Goal: Task Accomplishment & Management: Manage account settings

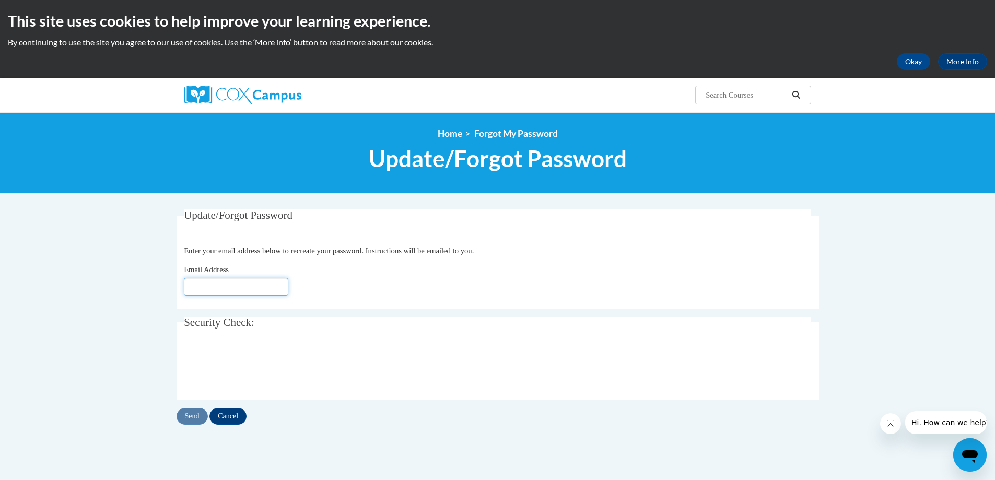
click at [195, 292] on input "Email Address" at bounding box center [236, 287] width 104 height 18
type input "cbbroussard@iberiaschools.org"
click at [193, 415] on input "Send" at bounding box center [192, 416] width 31 height 17
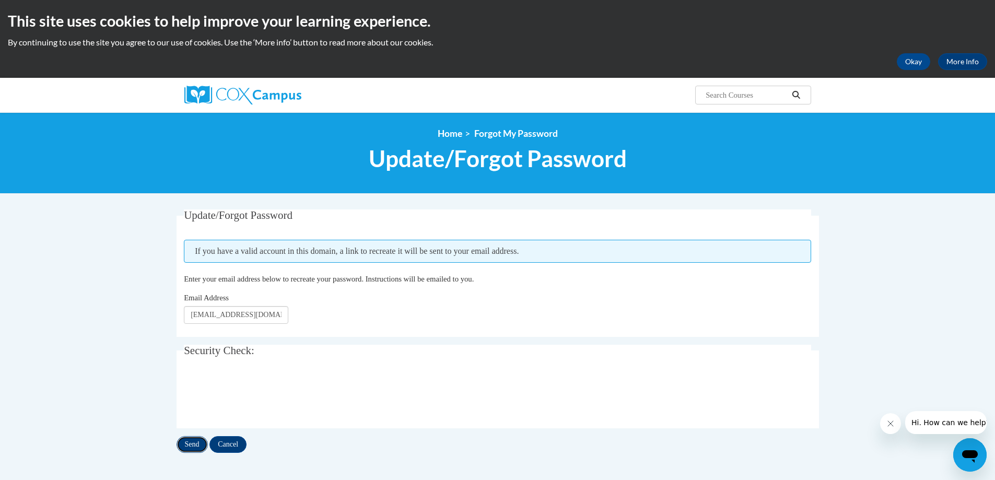
click at [186, 443] on input "Send" at bounding box center [192, 444] width 31 height 17
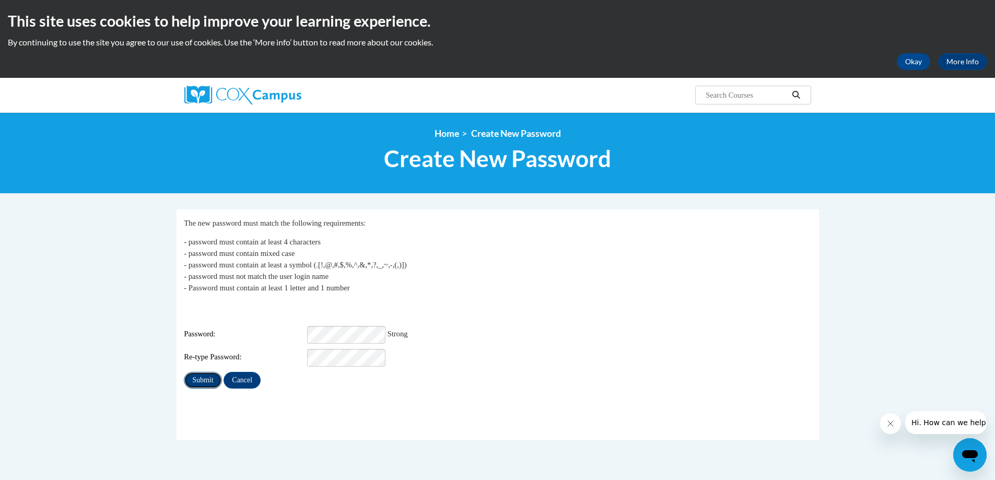
click at [191, 374] on input "Submit" at bounding box center [203, 380] width 38 height 17
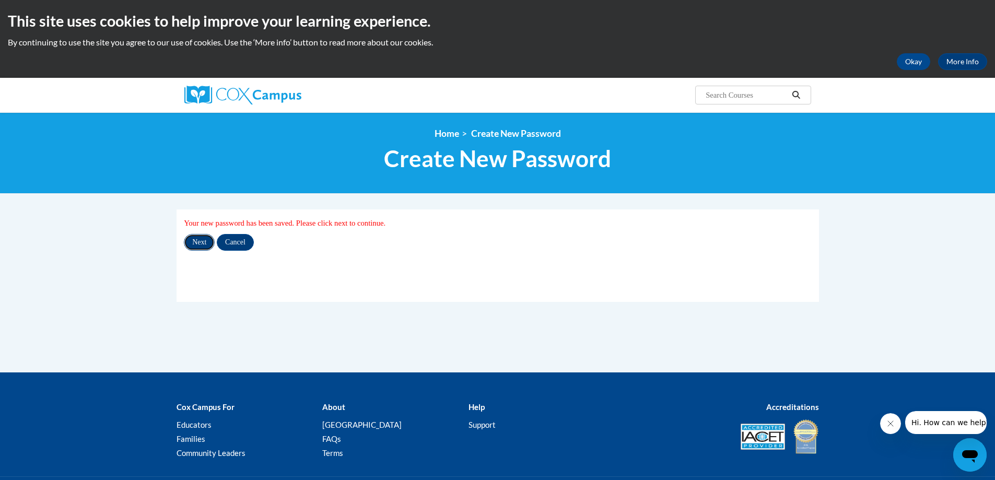
click at [201, 241] on input "Next" at bounding box center [199, 242] width 31 height 17
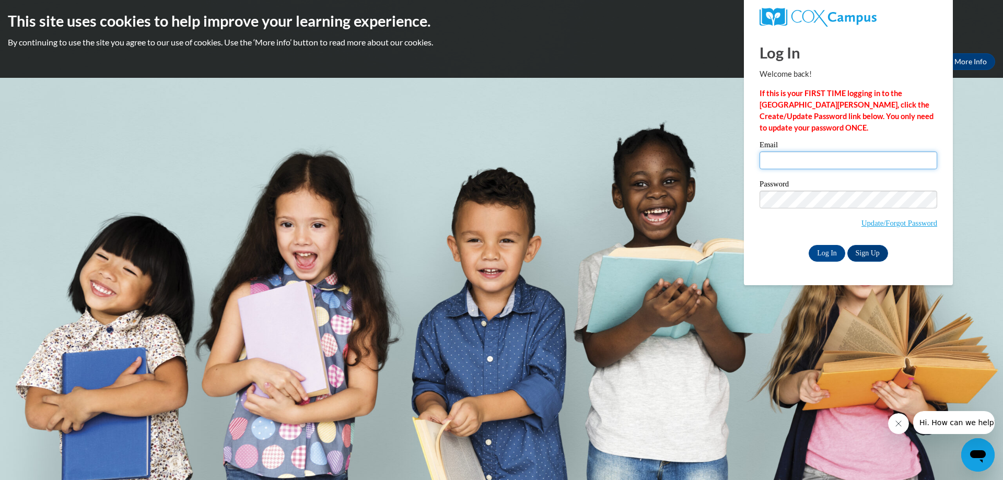
click at [818, 158] on input "Email" at bounding box center [849, 161] width 178 height 18
type input "[EMAIL_ADDRESS][DOMAIN_NAME]"
drag, startPoint x: 806, startPoint y: 189, endPoint x: 762, endPoint y: 238, distance: 65.5
click at [762, 238] on div "Password Update/Forgot Password" at bounding box center [849, 211] width 178 height 62
click at [874, 252] on link "Sign Up" at bounding box center [867, 253] width 41 height 17
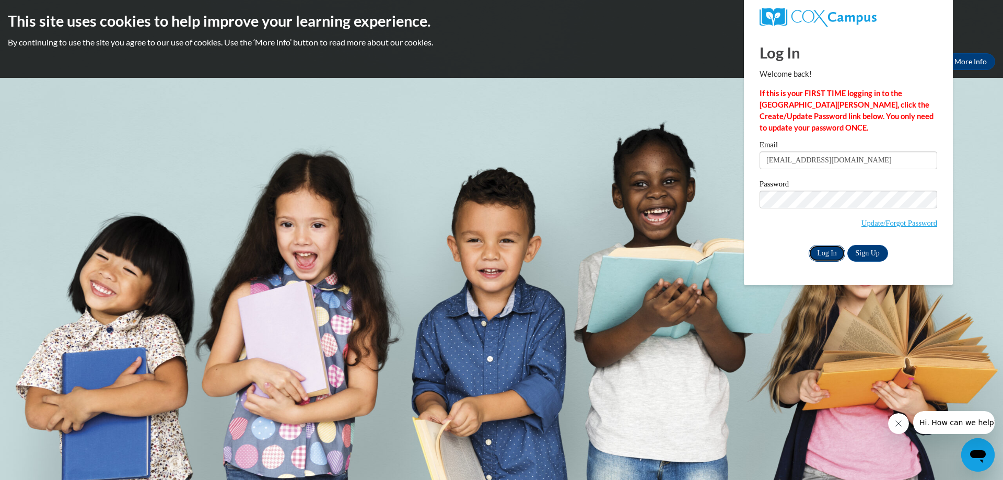
click at [822, 252] on input "Log In" at bounding box center [827, 253] width 37 height 17
click at [821, 252] on input "Log In" at bounding box center [827, 253] width 37 height 17
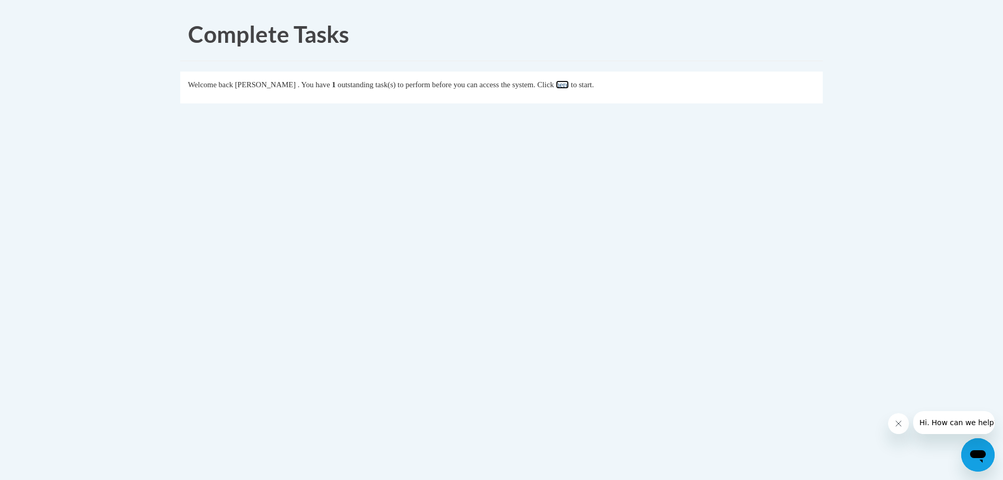
click at [569, 86] on link "here" at bounding box center [562, 84] width 13 height 8
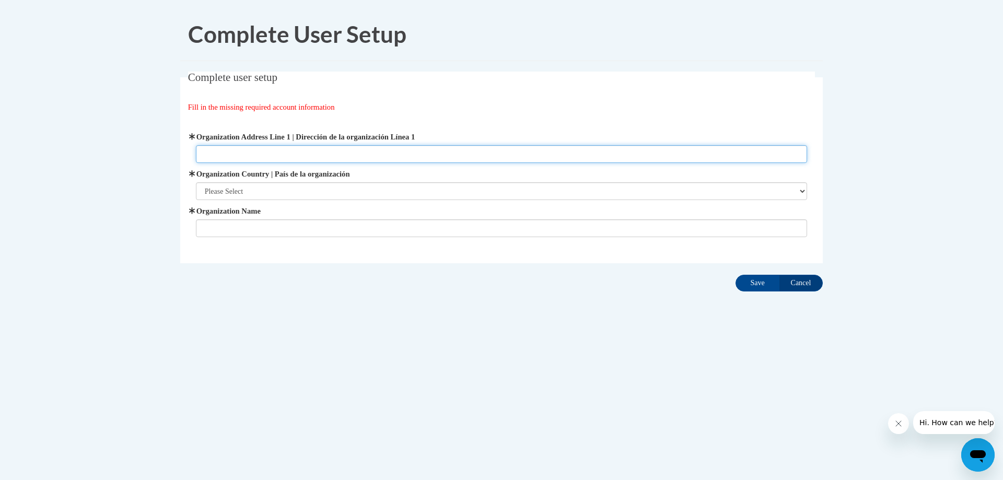
click at [242, 157] on input "Organization Address Line 1 | Dirección de la organización Línea 1" at bounding box center [502, 154] width 612 height 18
type input "1204 Lemaire Street"
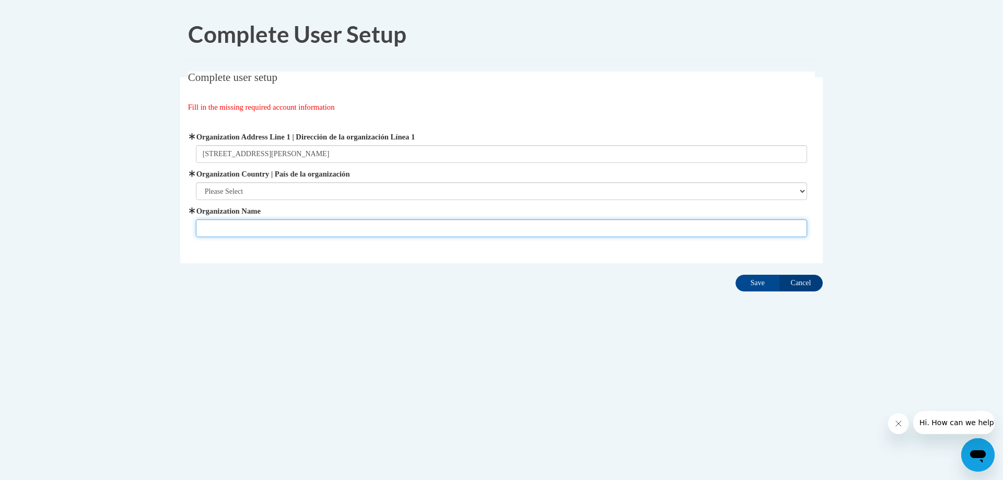
type input "Iberia Parish School District"
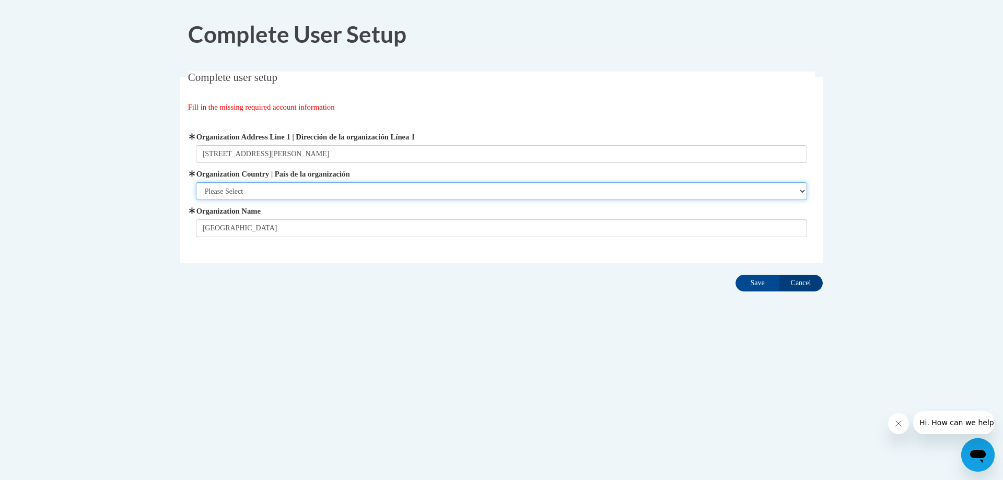
click at [253, 190] on select "Please Select United States | Estados Unidos Outside of the United States | Fue…" at bounding box center [502, 191] width 612 height 18
select select "ad49bcad-a171-4b2e-b99c-48b446064914"
click at [196, 182] on select "Please Select United States | Estados Unidos Outside of the United States | Fue…" at bounding box center [502, 191] width 612 height 18
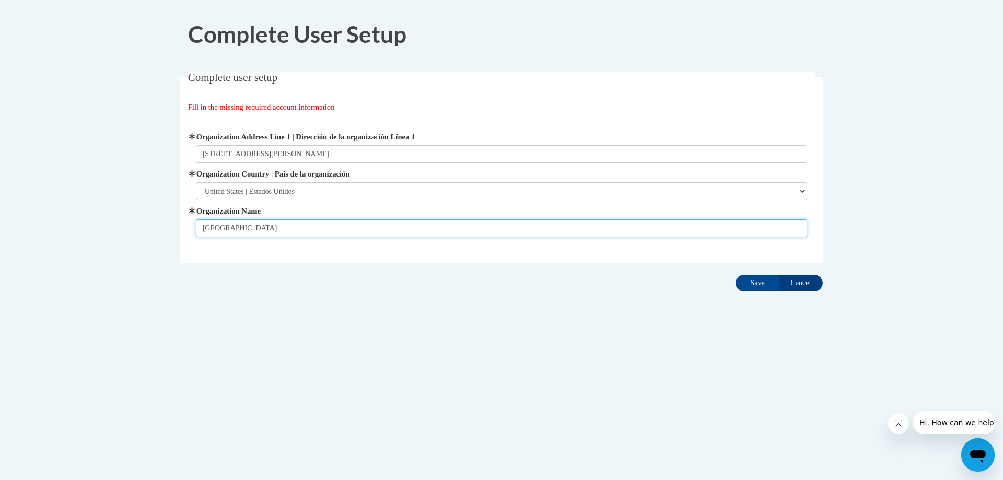
click at [342, 222] on input "Iberia Parish School District" at bounding box center [502, 228] width 612 height 18
click at [662, 346] on div "Complete User Setup Complete user setup Fill in the missing required account in…" at bounding box center [501, 183] width 658 height 350
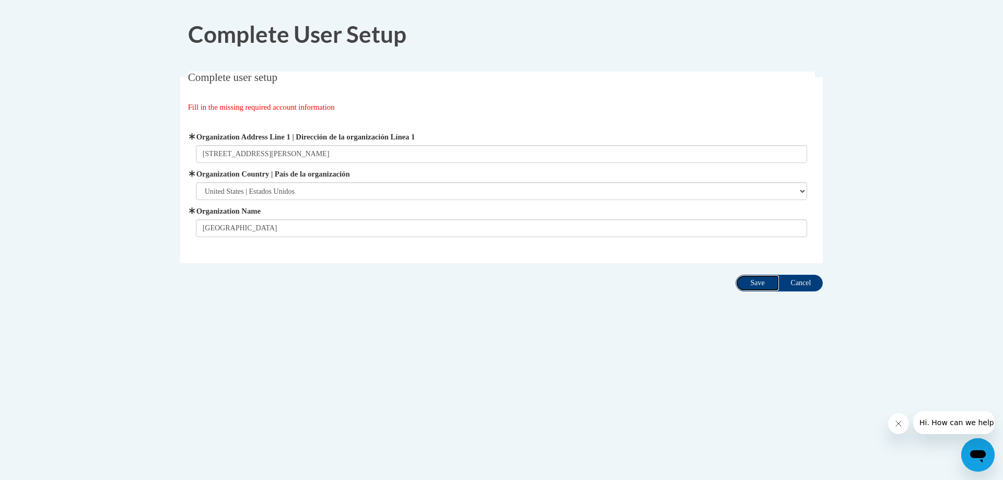
click at [762, 284] on input "Save" at bounding box center [758, 283] width 44 height 17
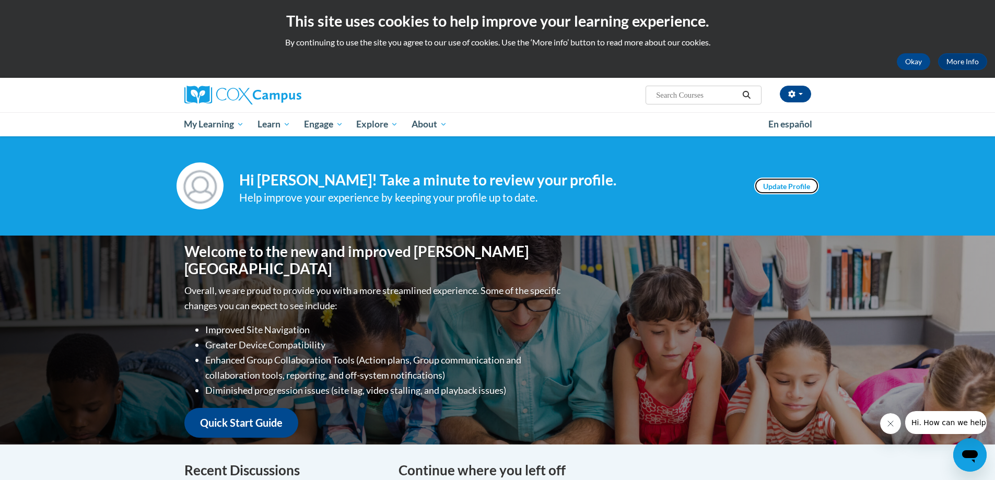
click at [782, 187] on link "Update Profile" at bounding box center [786, 186] width 65 height 17
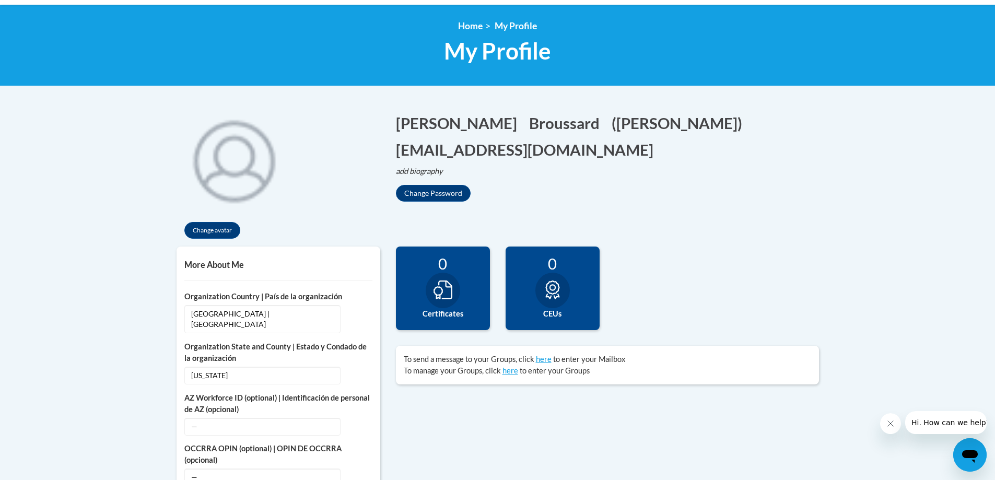
scroll to position [104, 0]
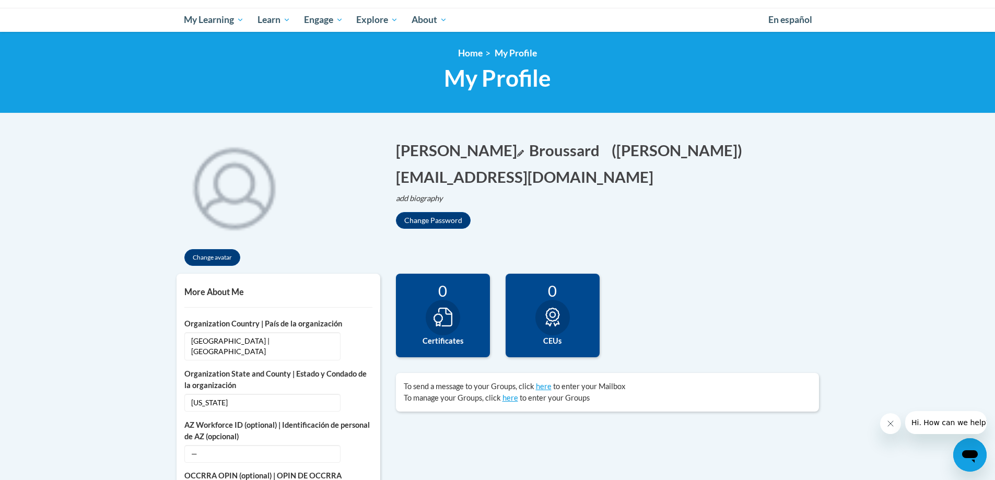
click at [517, 154] on icon "Edit first name" at bounding box center [520, 153] width 7 height 7
click at [406, 148] on input "cheryl" at bounding box center [449, 148] width 106 height 18
type input "Cheryl"
click at [533, 147] on button "Save" at bounding box center [520, 147] width 31 height 17
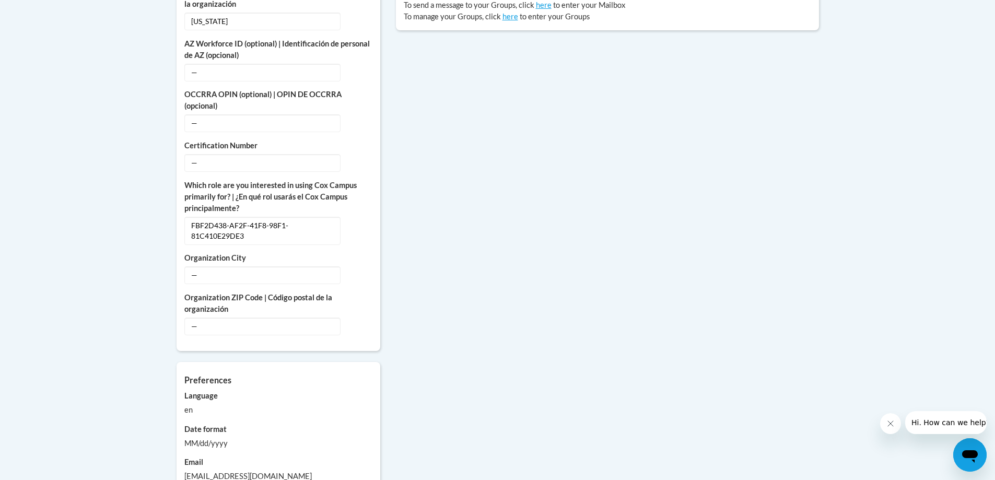
scroll to position [627, 0]
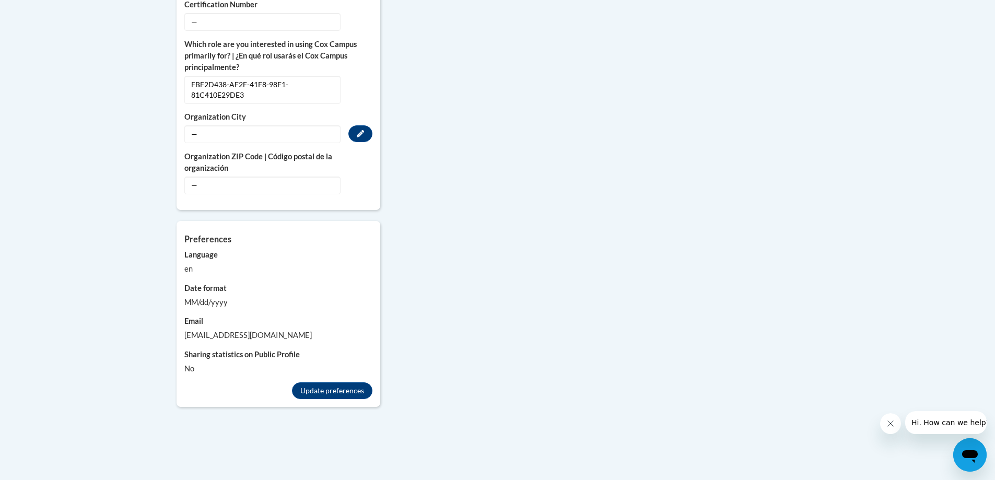
click at [244, 125] on span "—" at bounding box center [262, 134] width 156 height 18
click at [224, 177] on span "—" at bounding box center [262, 186] width 156 height 18
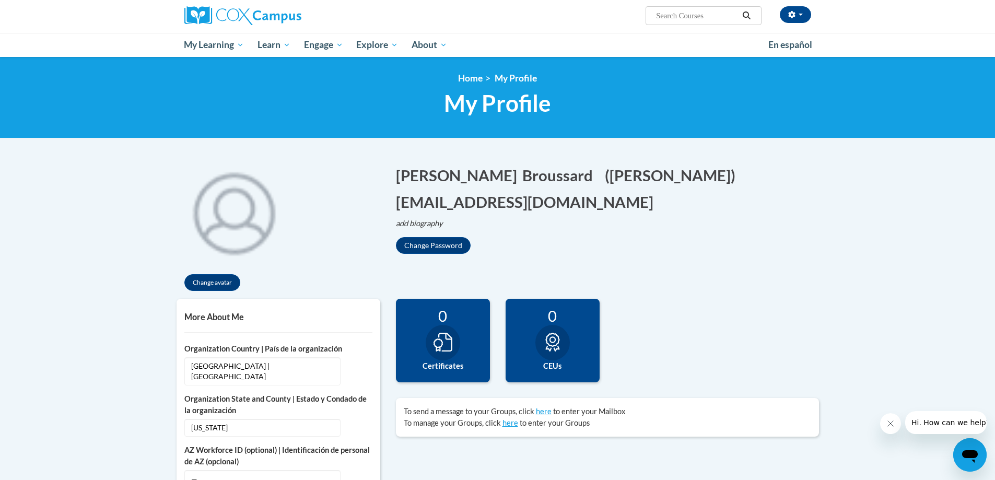
scroll to position [0, 0]
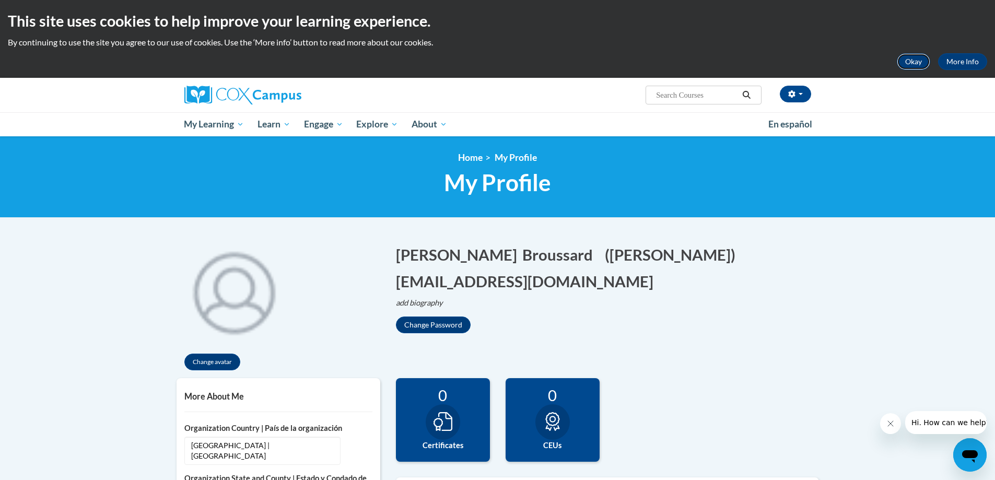
click at [911, 64] on button "Okay" at bounding box center [913, 61] width 33 height 17
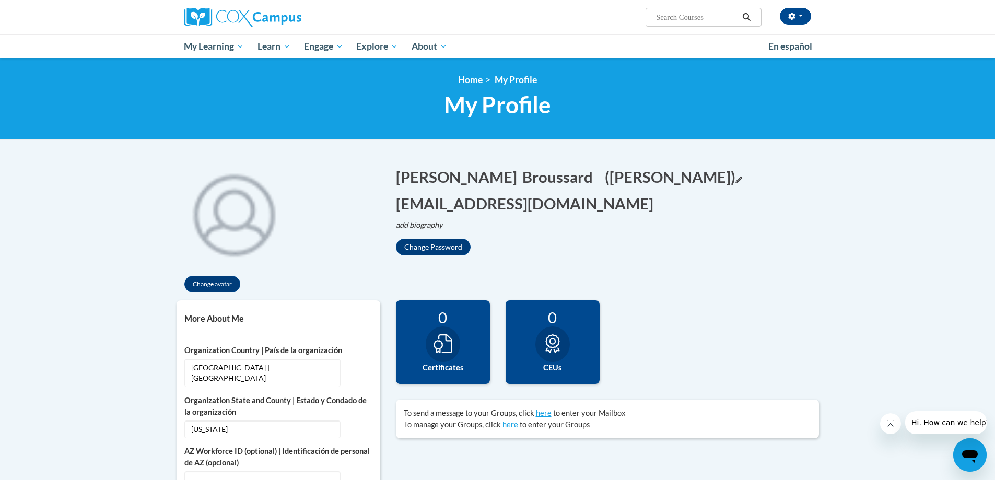
click at [736, 179] on icon "Edit screen name" at bounding box center [739, 180] width 7 height 7
click at [605, 172] on input "cheryl Broussard" at bounding box center [658, 175] width 106 height 18
type input "[PERSON_NAME]"
click at [714, 177] on button "Save" at bounding box center [729, 174] width 31 height 17
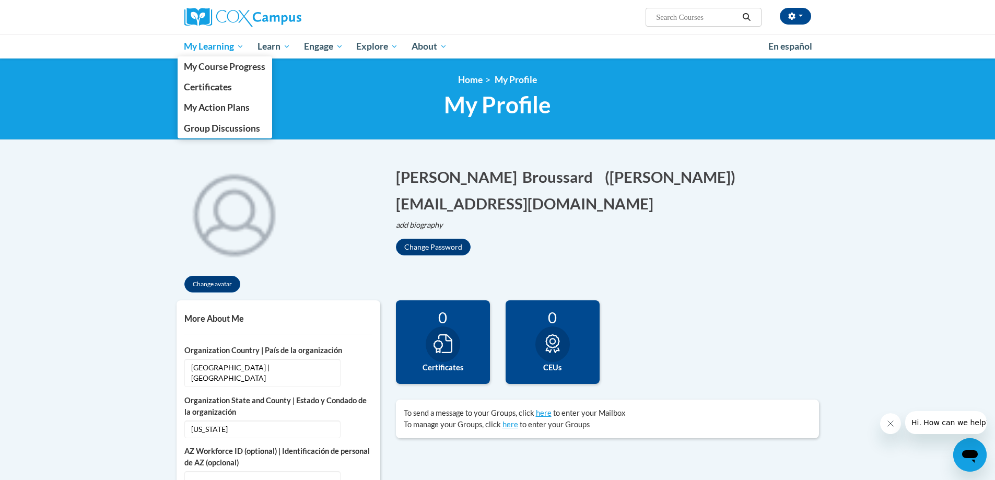
click at [204, 45] on span "My Learning" at bounding box center [214, 46] width 60 height 13
click at [198, 62] on span "My Course Progress" at bounding box center [225, 66] width 82 height 11
